Goal: Information Seeking & Learning: Learn about a topic

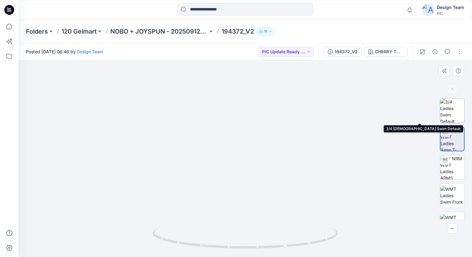
click at [447, 110] on img at bounding box center [452, 111] width 24 height 24
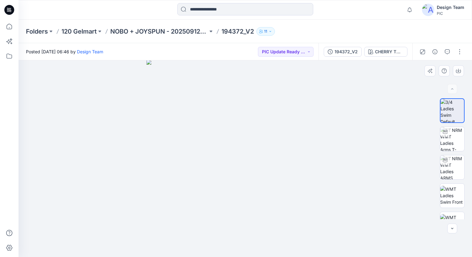
drag, startPoint x: 257, startPoint y: 157, endPoint x: 323, endPoint y: 94, distance: 91.3
click at [267, 146] on img at bounding box center [245, 159] width 198 height 198
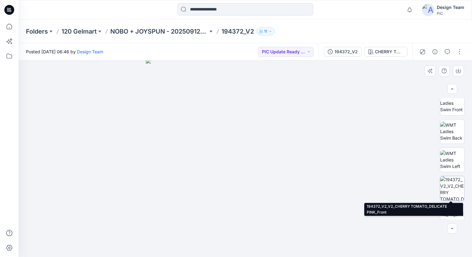
scroll to position [154, 0]
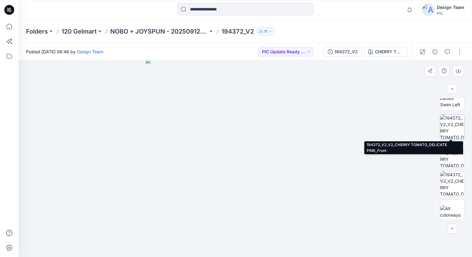
click at [453, 127] on img at bounding box center [452, 127] width 24 height 24
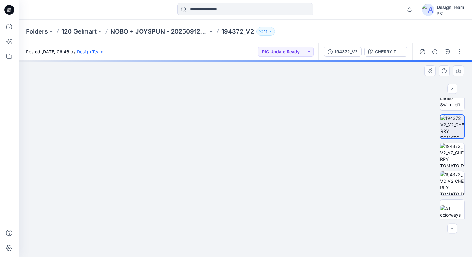
drag, startPoint x: 248, startPoint y: 186, endPoint x: 215, endPoint y: 177, distance: 34.7
click at [215, 177] on img at bounding box center [245, 127] width 316 height 260
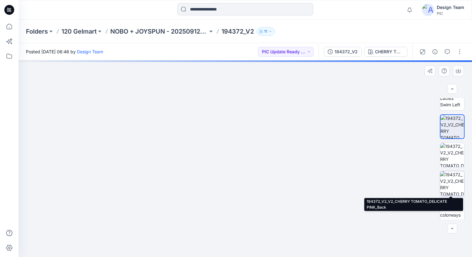
click at [452, 179] on img at bounding box center [452, 184] width 24 height 24
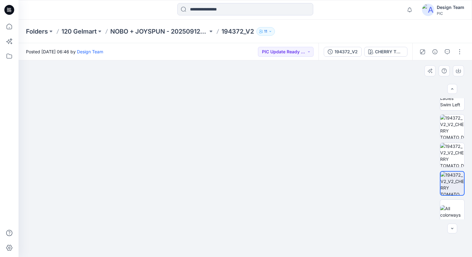
drag, startPoint x: 243, startPoint y: 142, endPoint x: 254, endPoint y: 110, distance: 33.8
click at [254, 110] on img at bounding box center [245, 129] width 256 height 256
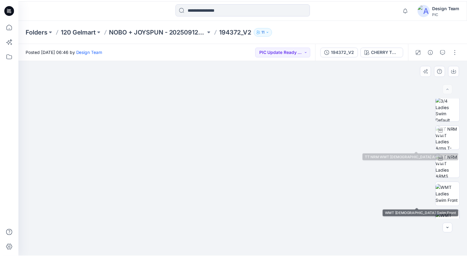
scroll to position [0, 0]
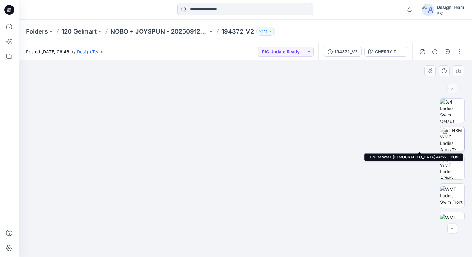
click at [445, 136] on div at bounding box center [445, 132] width 10 height 10
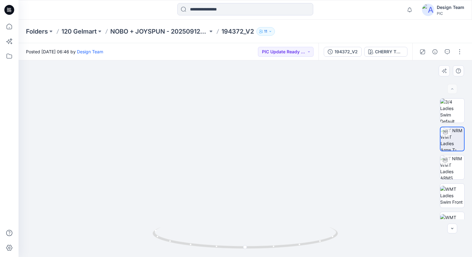
drag, startPoint x: 256, startPoint y: 166, endPoint x: 252, endPoint y: 120, distance: 45.5
click at [252, 120] on img at bounding box center [245, 94] width 362 height 325
drag, startPoint x: 236, startPoint y: 92, endPoint x: 237, endPoint y: 100, distance: 8.4
click at [237, 100] on img at bounding box center [246, 42] width 527 height 429
click at [449, 171] on img at bounding box center [452, 168] width 24 height 24
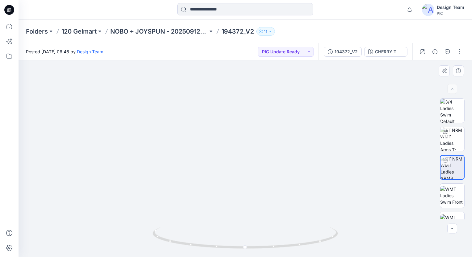
drag, startPoint x: 272, startPoint y: 144, endPoint x: 258, endPoint y: 83, distance: 62.2
click at [260, 83] on img at bounding box center [232, 49] width 527 height 418
drag, startPoint x: 273, startPoint y: 248, endPoint x: 277, endPoint y: 243, distance: 6.8
click at [277, 243] on icon at bounding box center [245, 238] width 187 height 23
click at [152, 33] on p "NOBO + JOYSPUN - 20250912_120_GC" at bounding box center [159, 31] width 98 height 9
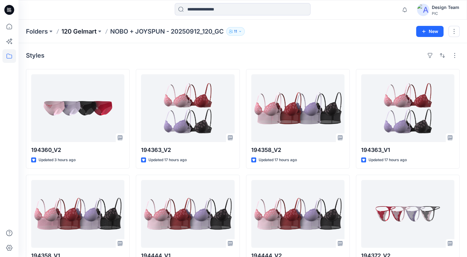
click at [88, 30] on p "120 Gelmart" at bounding box center [78, 31] width 35 height 9
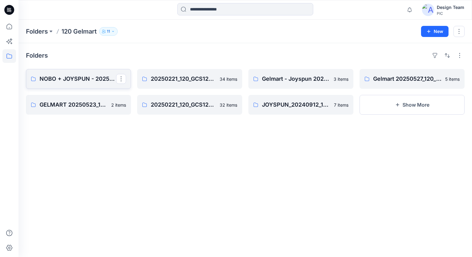
click at [102, 77] on p "NOBO + JOYSPUN - 20250912_120_GC" at bounding box center [78, 79] width 77 height 9
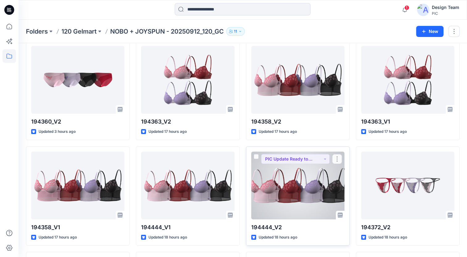
scroll to position [62, 0]
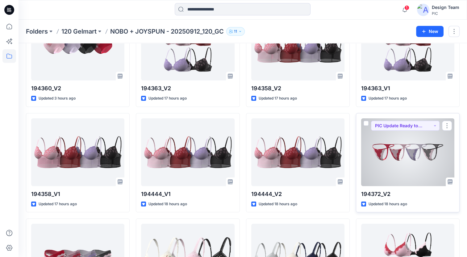
click at [419, 145] on div at bounding box center [407, 153] width 93 height 68
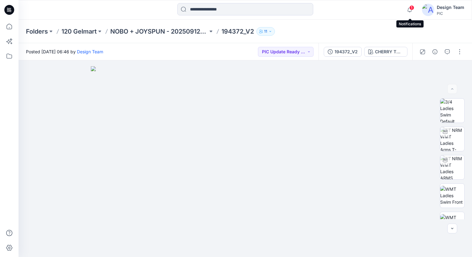
click at [411, 8] on span "1" at bounding box center [411, 7] width 5 height 5
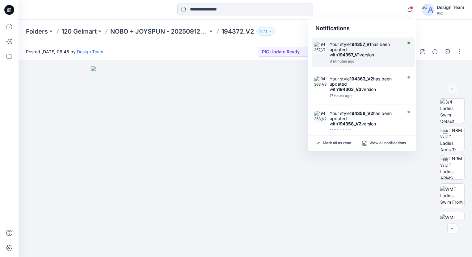
click at [354, 49] on div "Your style 194357_V1 has been updated with 194357_V1 version" at bounding box center [364, 50] width 71 height 16
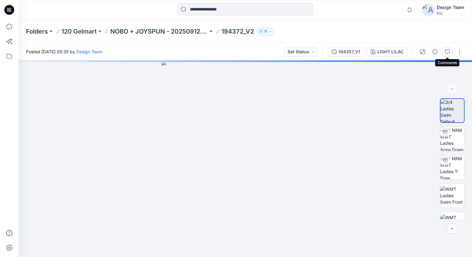
click at [444, 52] on icon "button" at bounding box center [446, 51] width 5 height 5
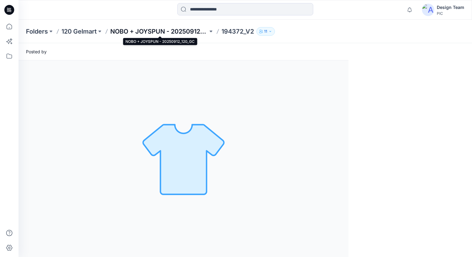
click at [198, 32] on p "NOBO + JOYSPUN - 20250912_120_GC" at bounding box center [159, 31] width 98 height 9
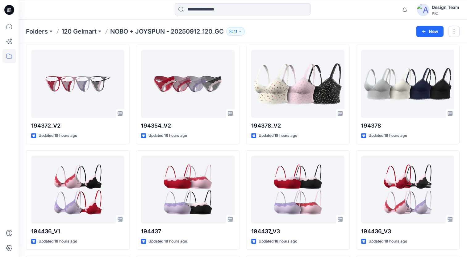
scroll to position [247, 0]
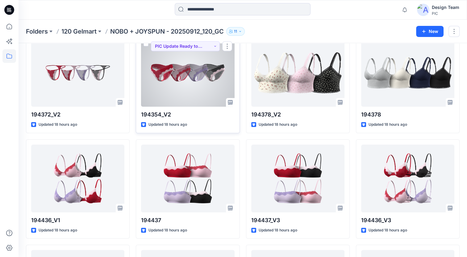
click at [163, 81] on div at bounding box center [187, 73] width 93 height 68
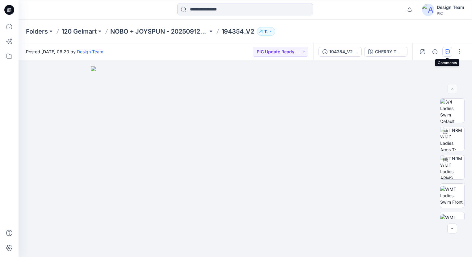
click at [448, 50] on icon "button" at bounding box center [446, 51] width 5 height 5
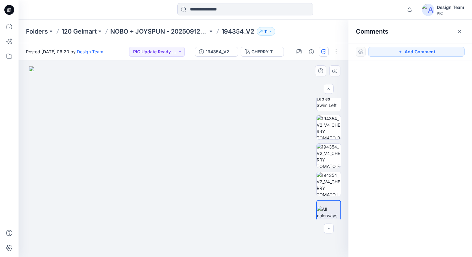
scroll to position [154, 0]
click at [325, 130] on img at bounding box center [328, 127] width 24 height 24
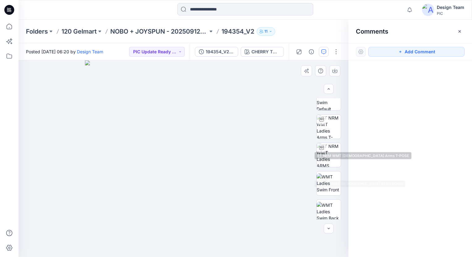
scroll to position [0, 0]
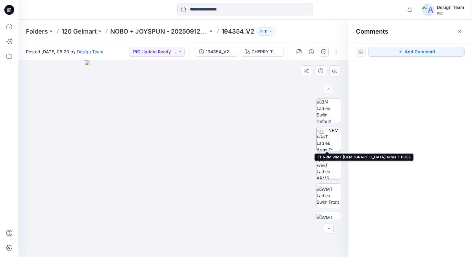
click at [322, 136] on div at bounding box center [321, 132] width 10 height 10
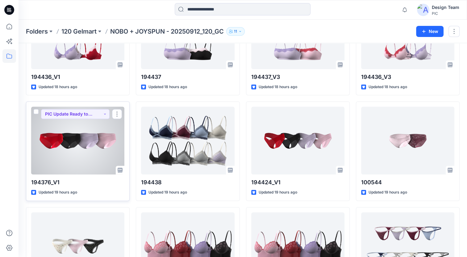
scroll to position [401, 0]
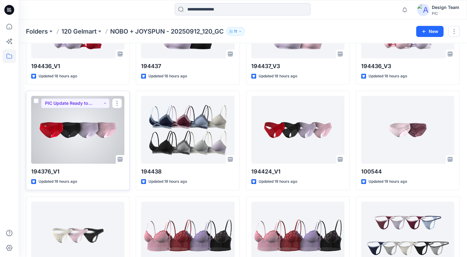
click at [48, 130] on div at bounding box center [77, 130] width 93 height 68
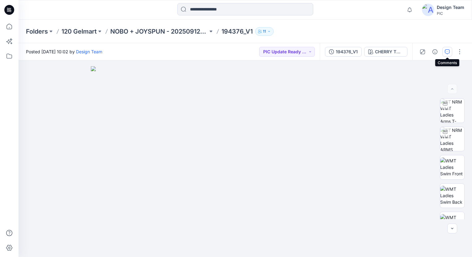
click at [447, 48] on button "button" at bounding box center [447, 52] width 10 height 10
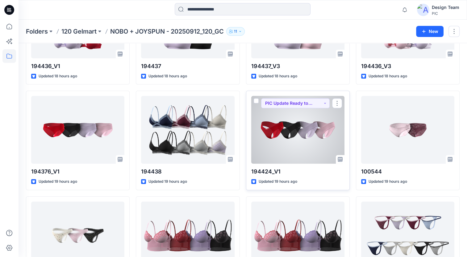
scroll to position [432, 0]
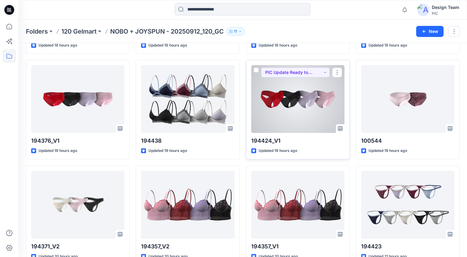
click at [280, 122] on div at bounding box center [297, 99] width 93 height 68
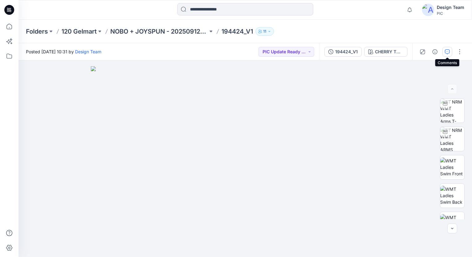
click at [445, 50] on icon "button" at bounding box center [446, 51] width 5 height 5
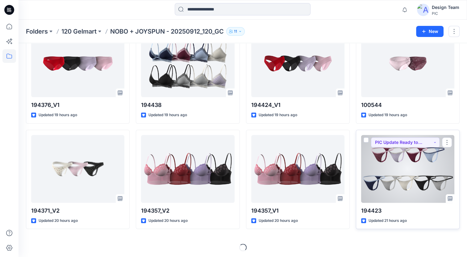
scroll to position [469, 0]
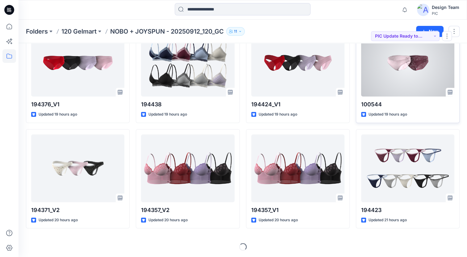
click at [407, 66] on div at bounding box center [407, 63] width 93 height 68
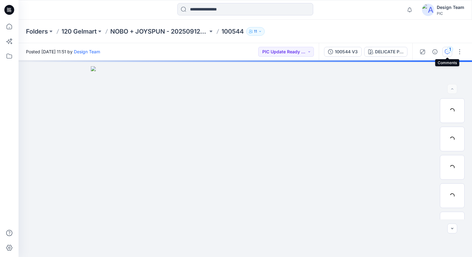
click at [445, 52] on icon "button" at bounding box center [446, 51] width 5 height 5
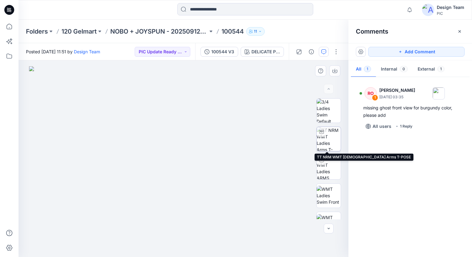
click at [325, 137] on img at bounding box center [328, 139] width 24 height 24
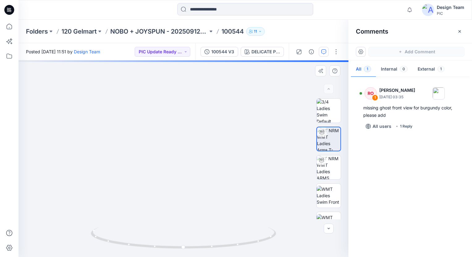
drag, startPoint x: 178, startPoint y: 187, endPoint x: 173, endPoint y: 113, distance: 74.0
click at [173, 113] on img at bounding box center [185, 112] width 362 height 290
drag, startPoint x: 158, startPoint y: 110, endPoint x: 165, endPoint y: 170, distance: 59.6
click at [165, 170] on img at bounding box center [165, 47] width 494 height 421
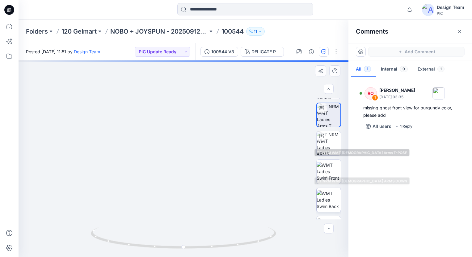
scroll to position [62, 0]
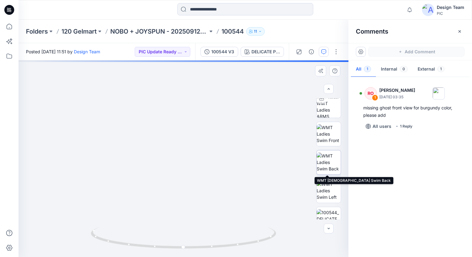
click at [331, 155] on img at bounding box center [328, 162] width 24 height 19
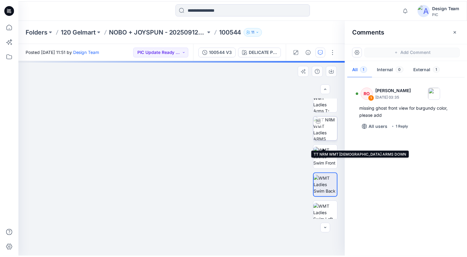
scroll to position [31, 0]
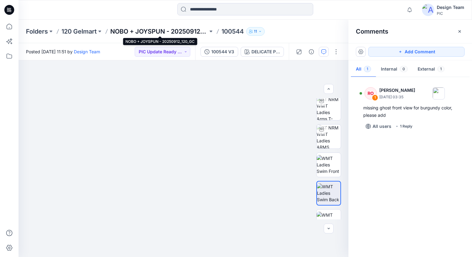
click at [180, 33] on p "NOBO + JOYSPUN - 20250912_120_GC" at bounding box center [159, 31] width 98 height 9
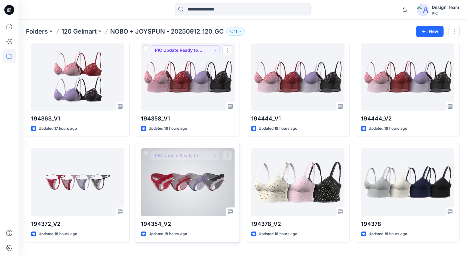
scroll to position [152, 0]
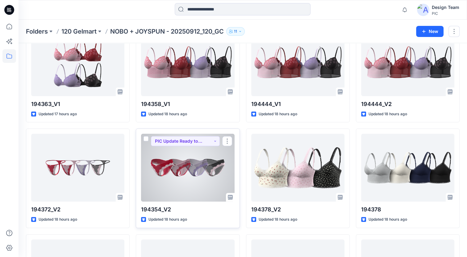
click at [201, 161] on div at bounding box center [187, 168] width 93 height 68
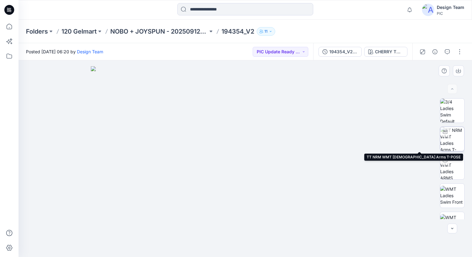
click at [455, 135] on img at bounding box center [452, 139] width 24 height 24
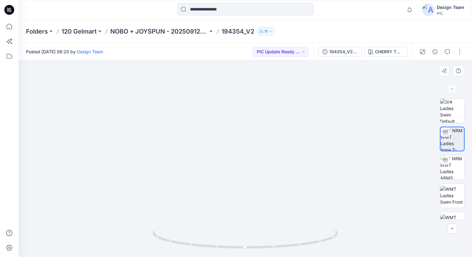
drag, startPoint x: 265, startPoint y: 148, endPoint x: 270, endPoint y: 102, distance: 46.3
click at [270, 102] on img at bounding box center [249, 69] width 461 height 375
click at [154, 31] on p "NOBO + JOYSPUN - 20250912_120_GC" at bounding box center [159, 31] width 98 height 9
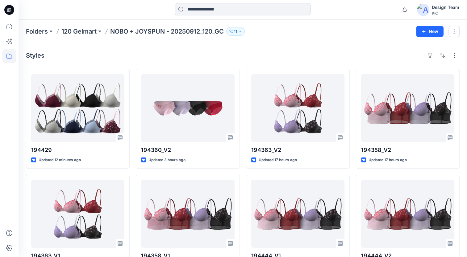
click at [199, 6] on input at bounding box center [243, 9] width 136 height 12
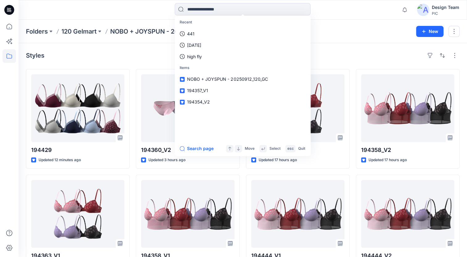
click at [123, 30] on p "NOBO + JOYSPUN - 20250912_120_GC" at bounding box center [167, 31] width 114 height 9
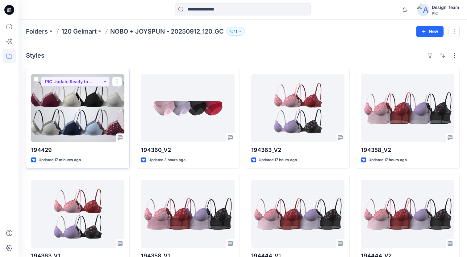
click at [54, 103] on div at bounding box center [77, 108] width 93 height 68
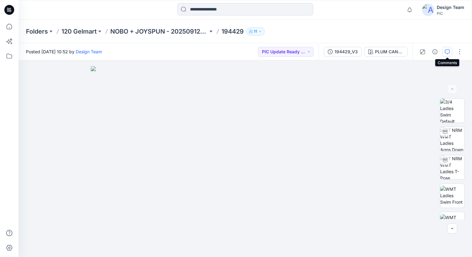
click at [447, 50] on icon "button" at bounding box center [446, 51] width 5 height 5
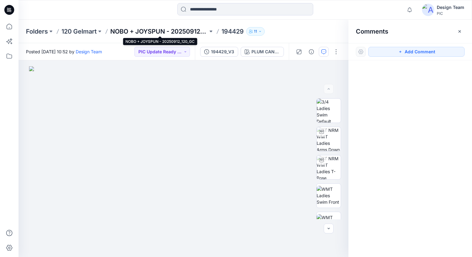
click at [166, 31] on p "NOBO + JOYSPUN - 20250912_120_GC" at bounding box center [159, 31] width 98 height 9
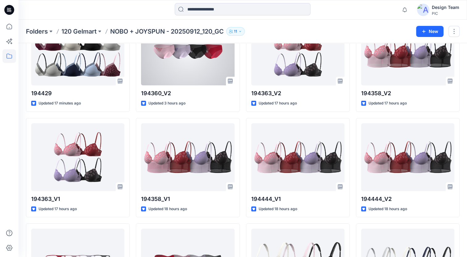
scroll to position [93, 0]
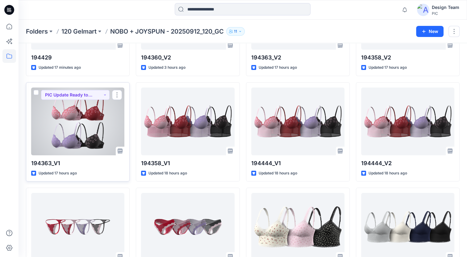
click at [81, 122] on div at bounding box center [77, 122] width 93 height 68
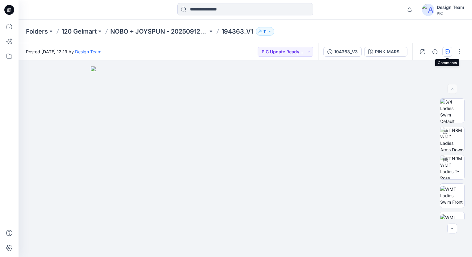
click at [450, 49] on button "button" at bounding box center [447, 52] width 10 height 10
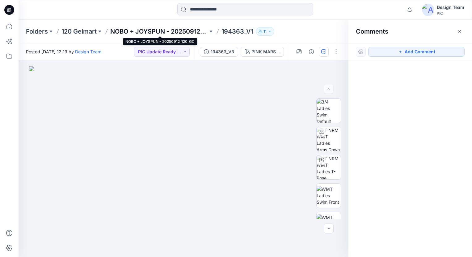
click at [165, 34] on p "NOBO + JOYSPUN - 20250912_120_GC" at bounding box center [159, 31] width 98 height 9
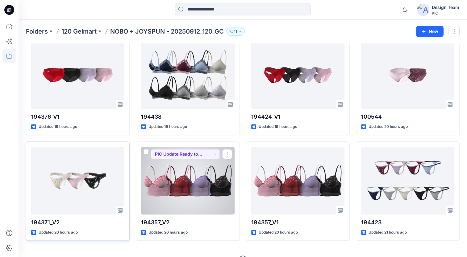
scroll to position [469, 0]
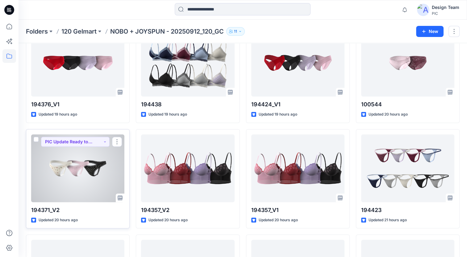
click at [65, 177] on div at bounding box center [77, 169] width 93 height 68
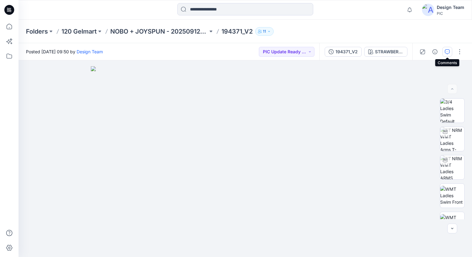
click at [448, 48] on button "button" at bounding box center [447, 52] width 10 height 10
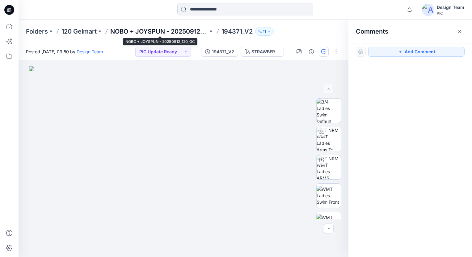
click at [148, 29] on p "NOBO + JOYSPUN - 20250912_120_GC" at bounding box center [159, 31] width 98 height 9
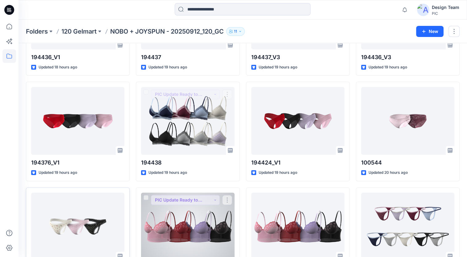
scroll to position [463, 0]
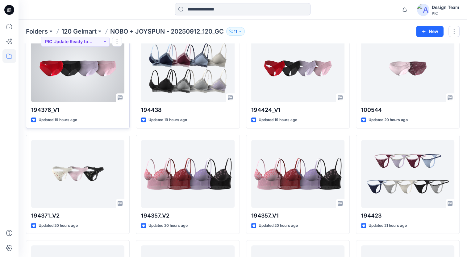
click at [63, 89] on div at bounding box center [77, 68] width 93 height 68
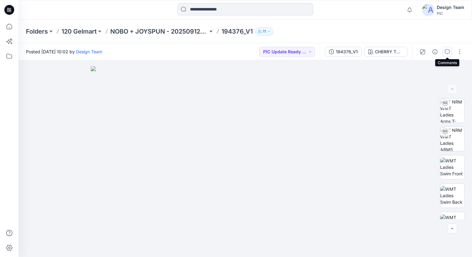
click at [448, 51] on icon "button" at bounding box center [446, 51] width 5 height 5
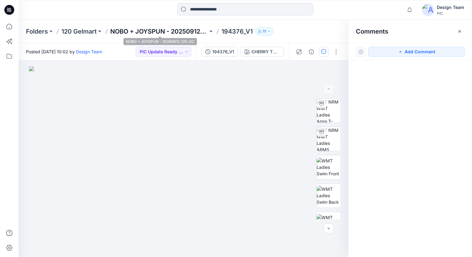
click at [172, 32] on p "NOBO + JOYSPUN - 20250912_120_GC" at bounding box center [159, 31] width 98 height 9
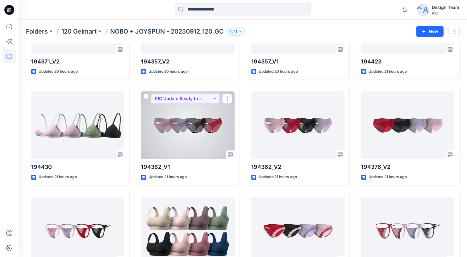
scroll to position [679, 0]
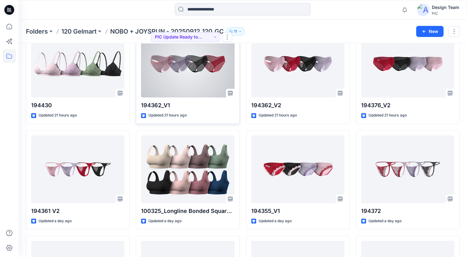
click at [198, 79] on div at bounding box center [187, 64] width 93 height 68
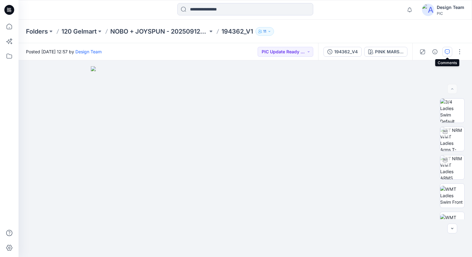
click at [446, 50] on icon "button" at bounding box center [446, 51] width 5 height 5
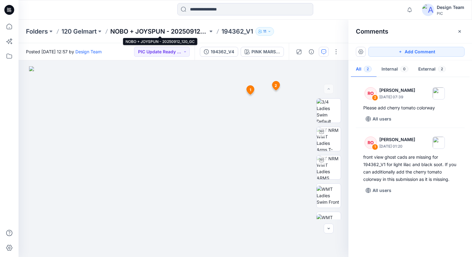
click at [177, 31] on p "NOBO + JOYSPUN - 20250912_120_GC" at bounding box center [159, 31] width 98 height 9
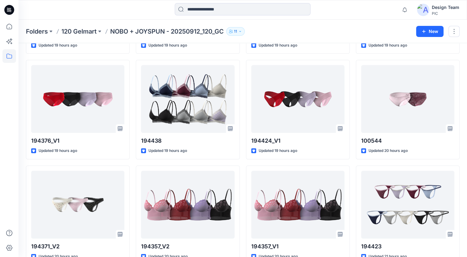
scroll to position [494, 0]
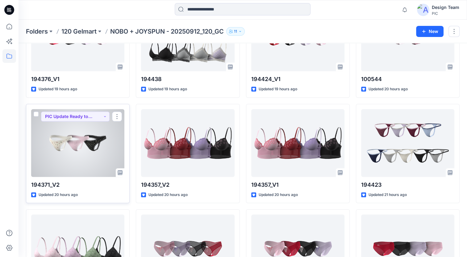
click at [78, 141] on div at bounding box center [77, 143] width 93 height 68
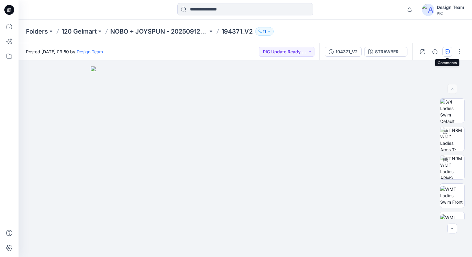
click at [447, 53] on icon "button" at bounding box center [446, 51] width 5 height 5
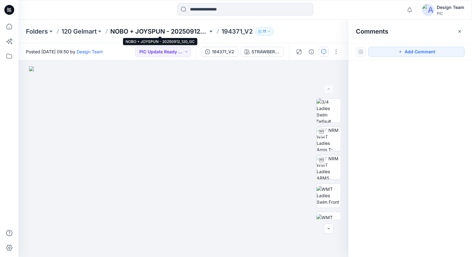
click at [146, 34] on p "NOBO + JOYSPUN - 20250912_120_GC" at bounding box center [159, 31] width 98 height 9
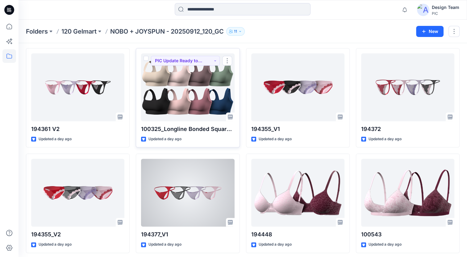
scroll to position [785, 0]
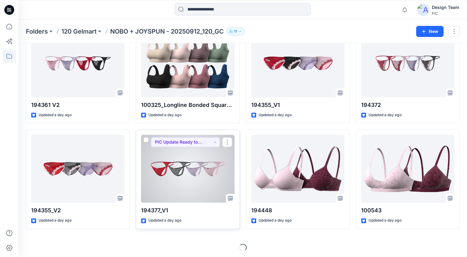
click at [194, 177] on div at bounding box center [187, 169] width 93 height 68
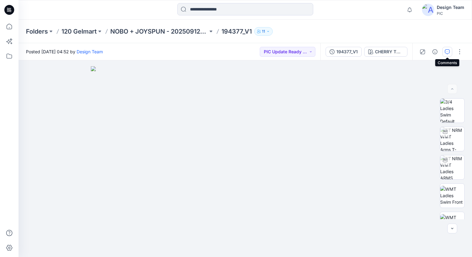
click at [446, 49] on icon "button" at bounding box center [446, 51] width 5 height 5
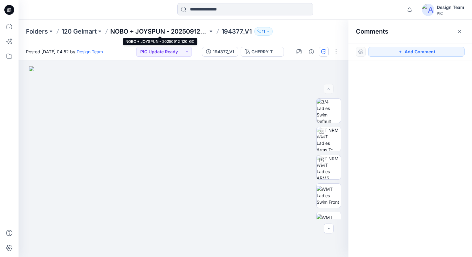
click at [142, 34] on p "NOBO + JOYSPUN - 20250912_120_GC" at bounding box center [159, 31] width 98 height 9
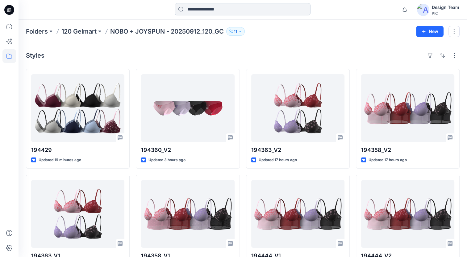
click at [193, 9] on input at bounding box center [243, 9] width 136 height 12
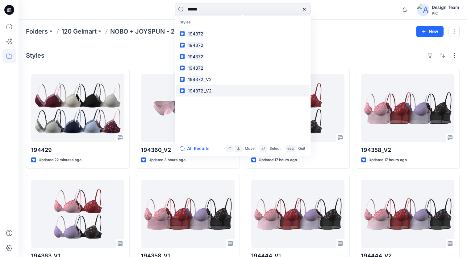
type input "******"
click at [200, 90] on mark "194372" at bounding box center [195, 90] width 17 height 7
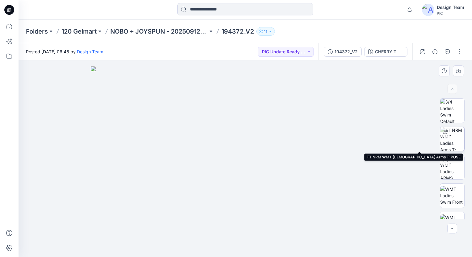
click at [455, 143] on img at bounding box center [452, 139] width 24 height 24
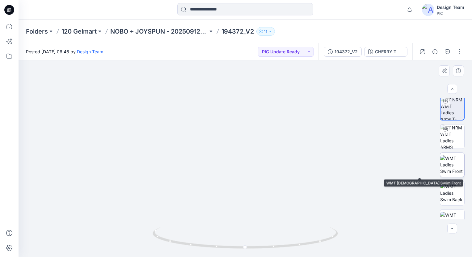
click at [447, 173] on img at bounding box center [452, 164] width 24 height 19
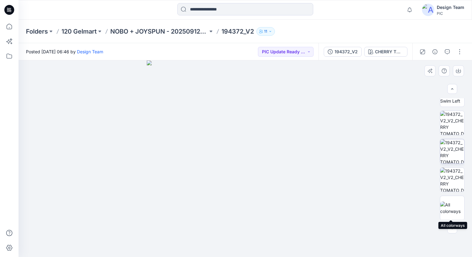
scroll to position [159, 0]
click at [295, 168] on img at bounding box center [245, 158] width 197 height 197
